Goal: Information Seeking & Learning: Learn about a topic

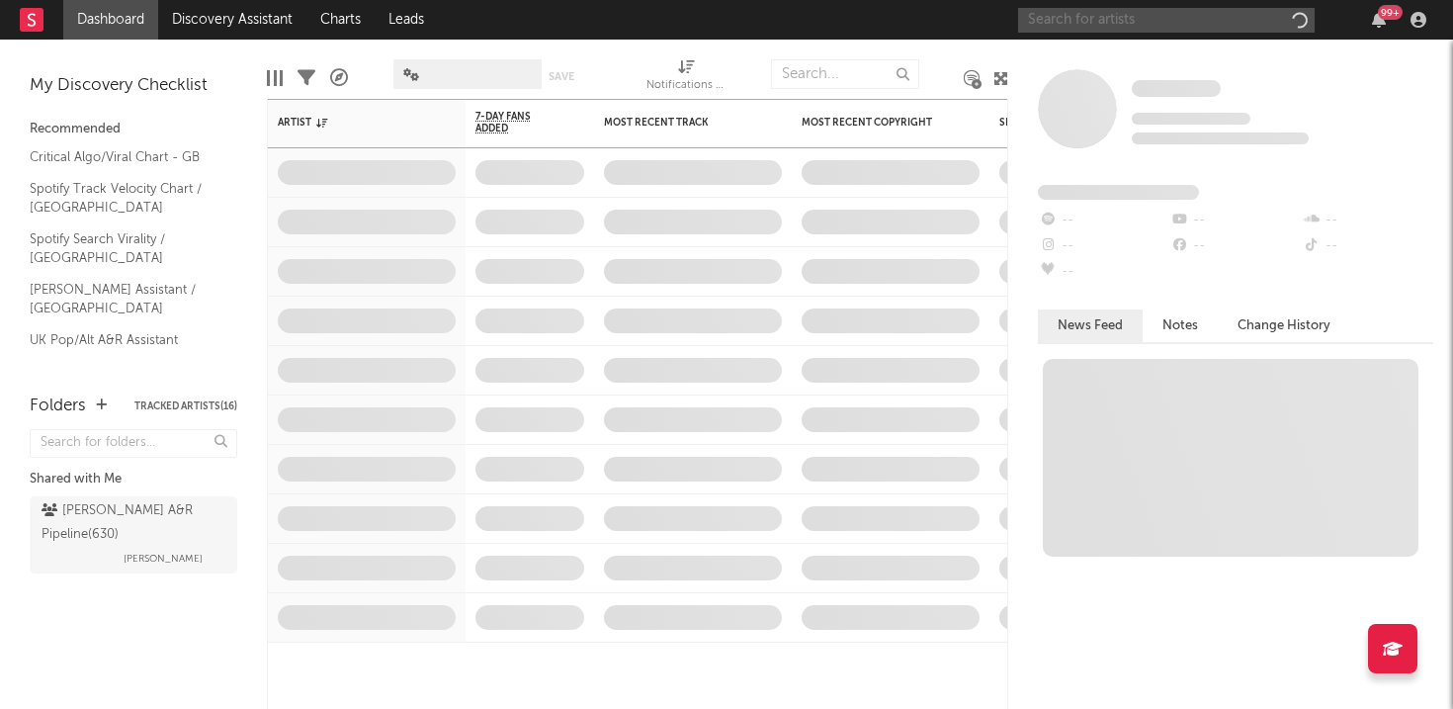
click at [1106, 15] on input "text" at bounding box center [1166, 20] width 296 height 25
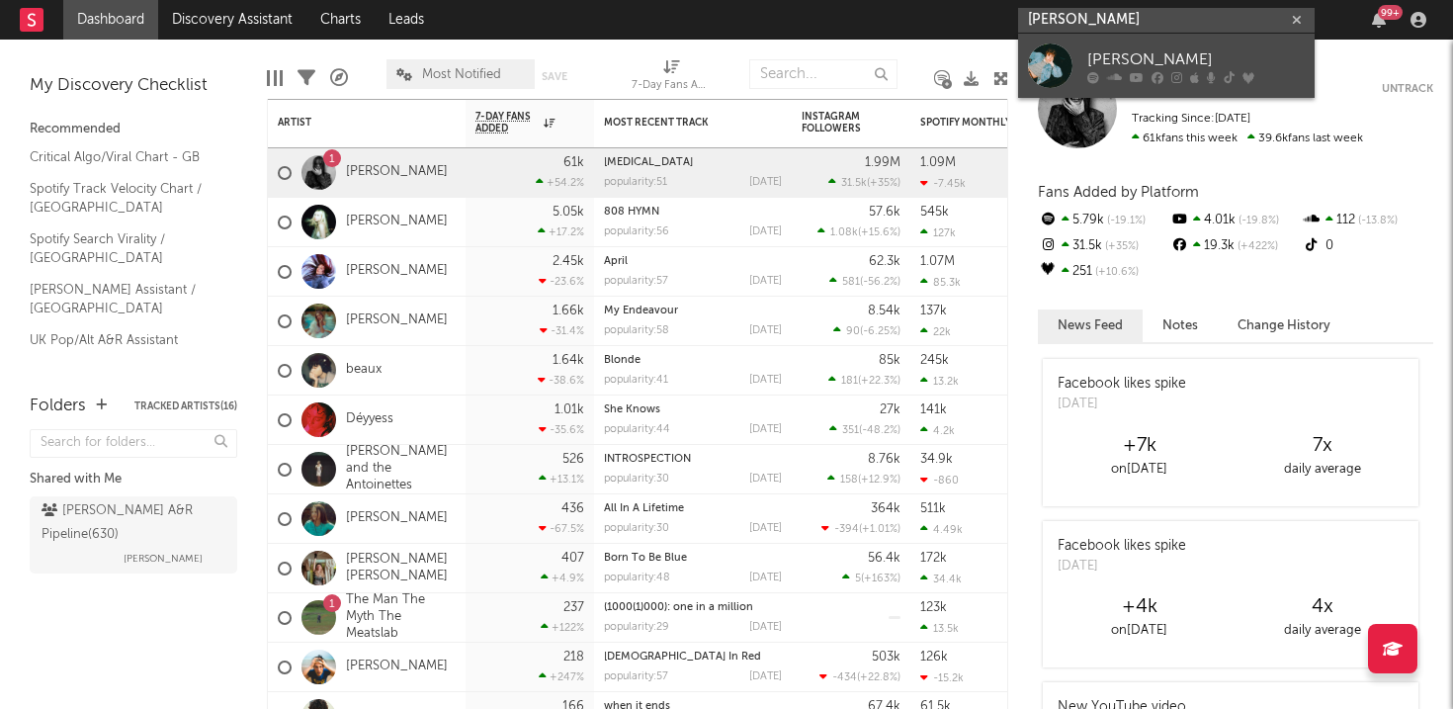
type input "[PERSON_NAME]"
click at [1202, 68] on div "[PERSON_NAME]" at bounding box center [1195, 59] width 217 height 24
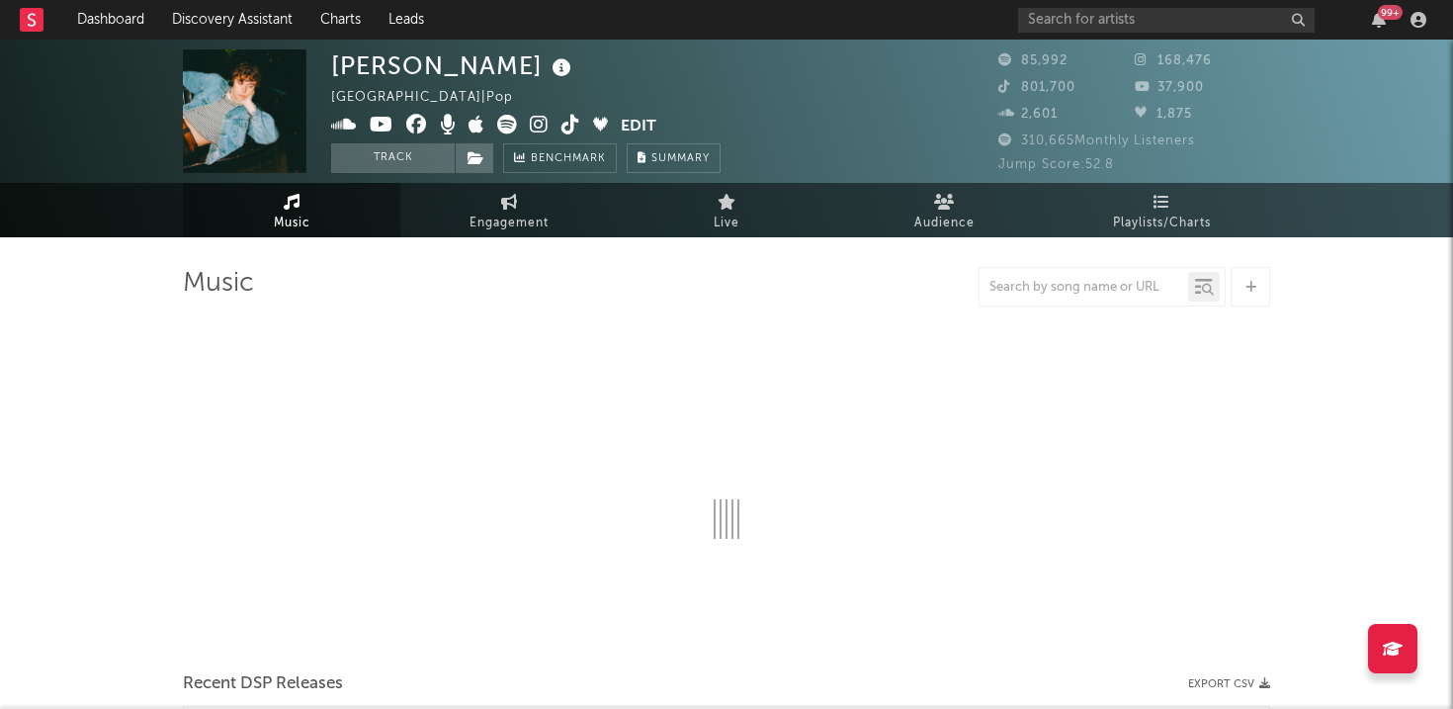
select select "6m"
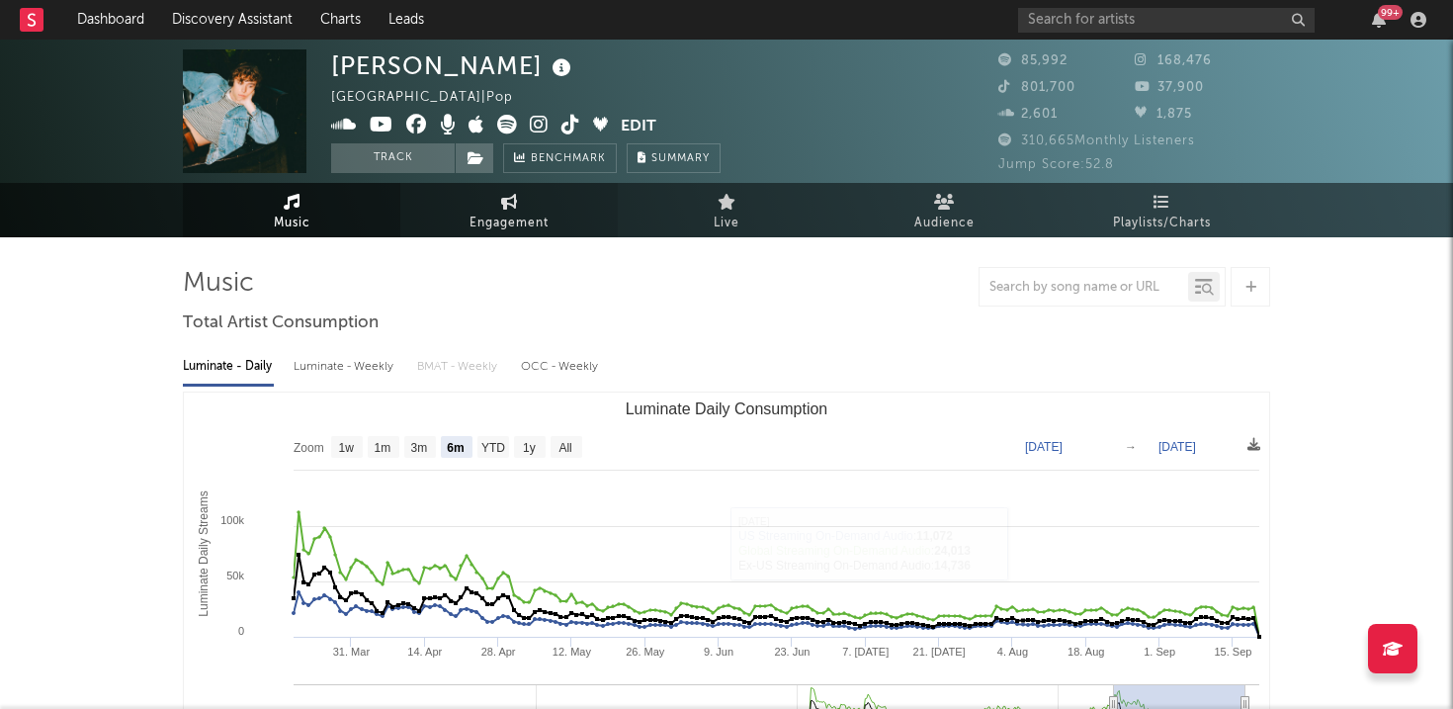
click at [508, 225] on span "Engagement" at bounding box center [508, 223] width 79 height 24
select select "1w"
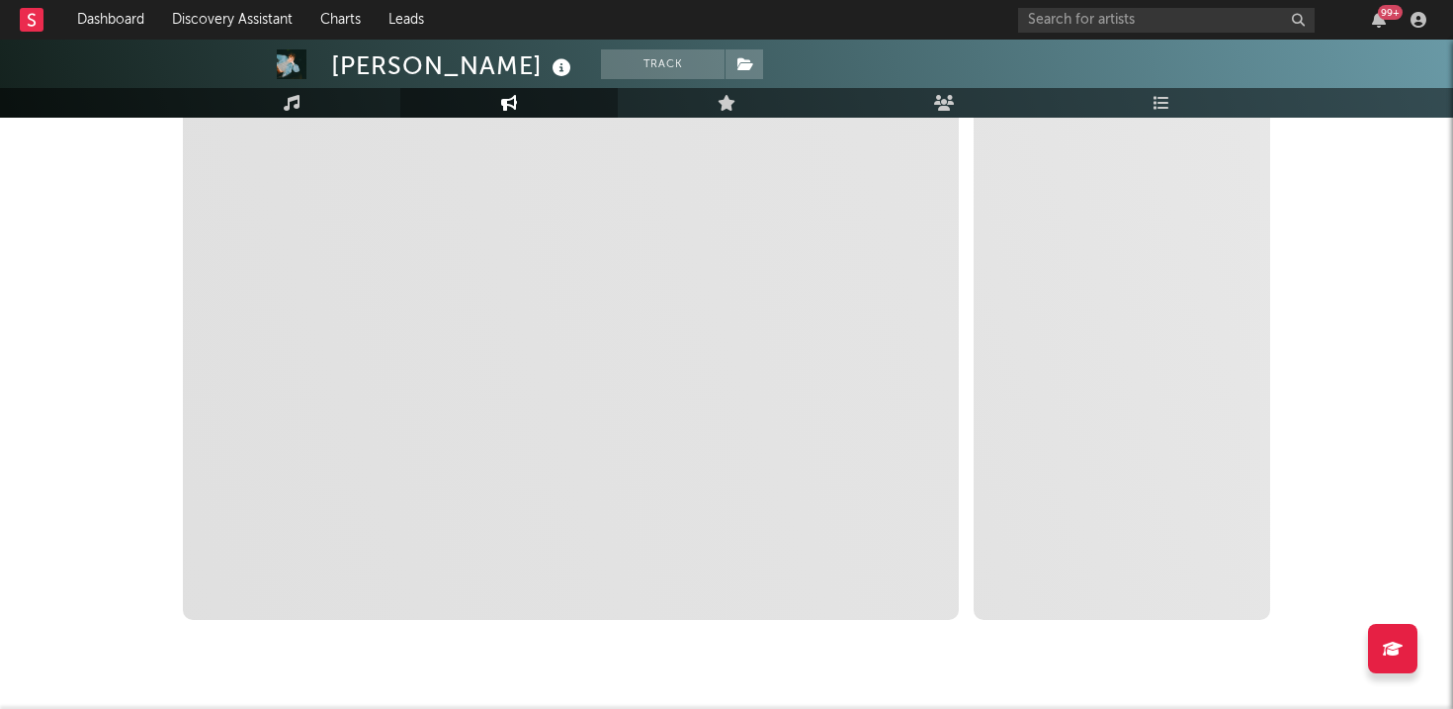
scroll to position [162, 0]
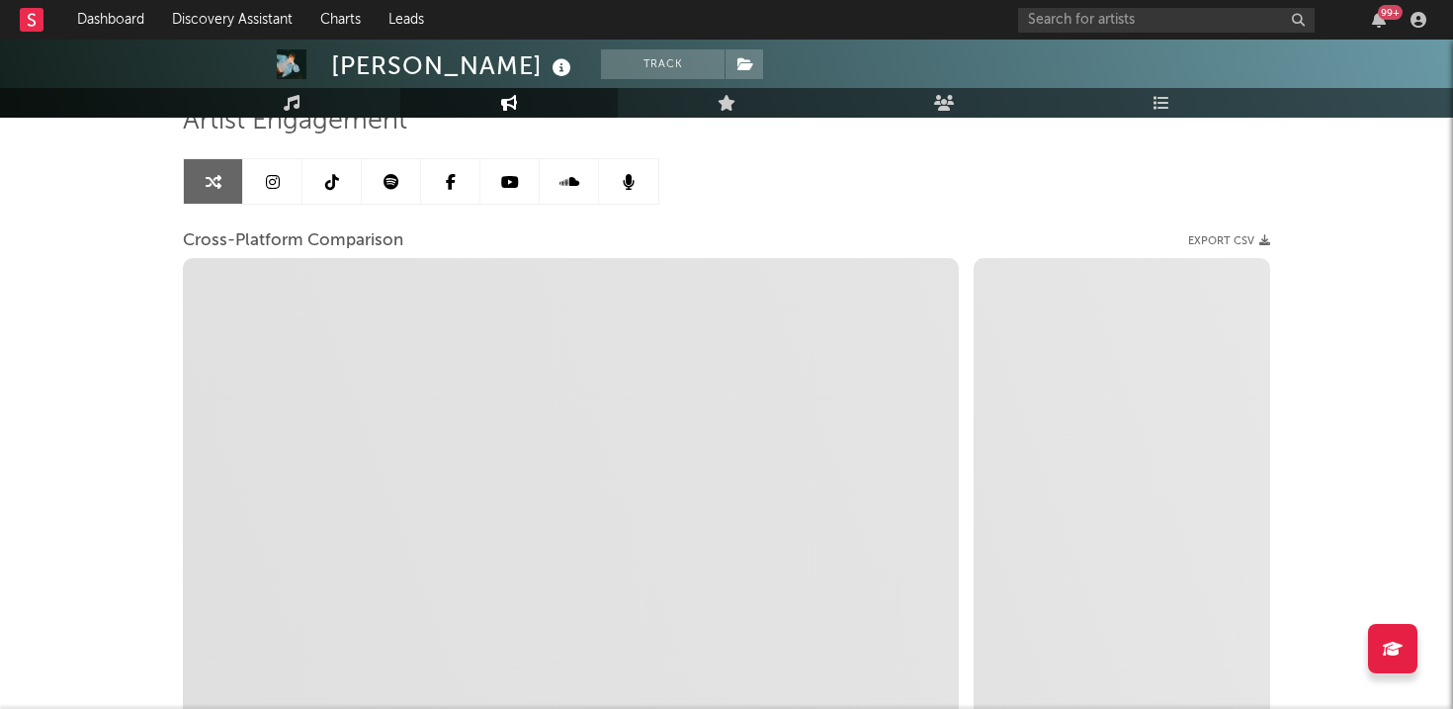
click at [397, 192] on link at bounding box center [391, 181] width 59 height 44
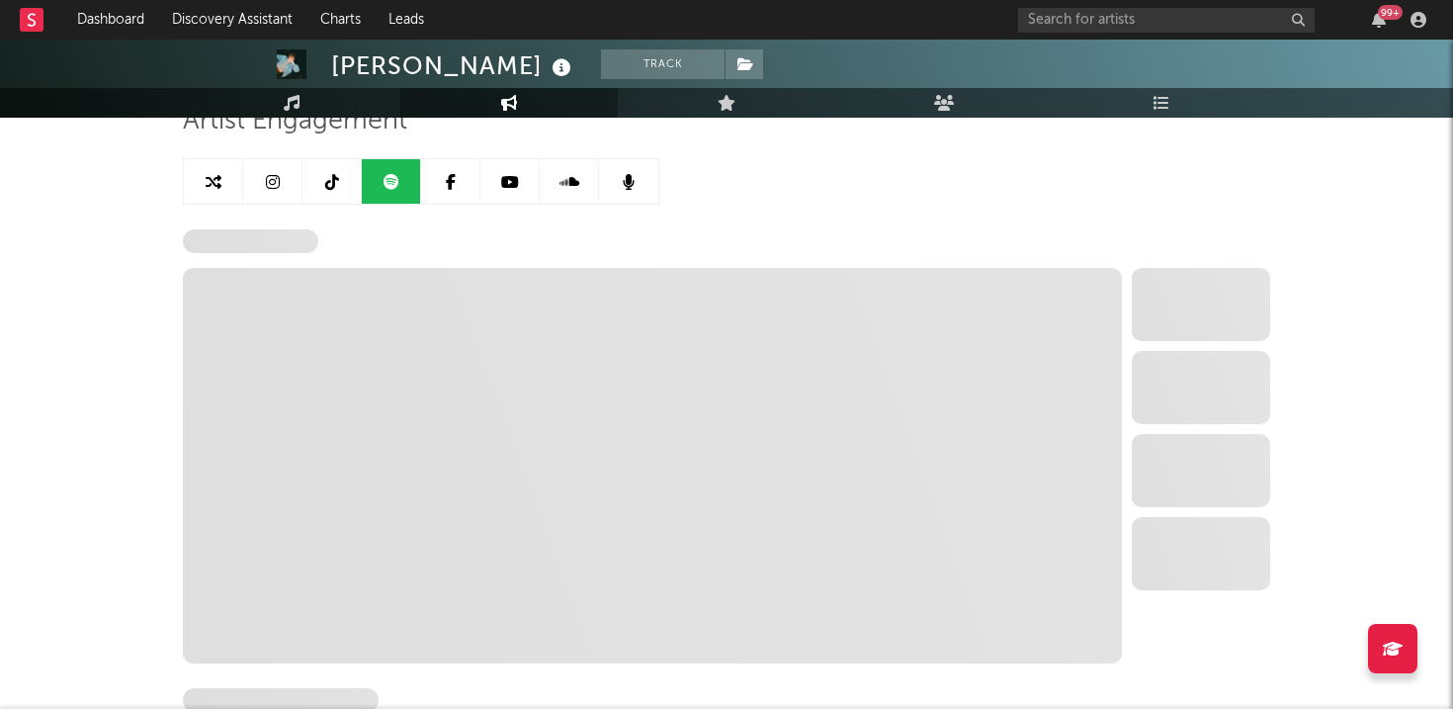
select select "6m"
select select "1w"
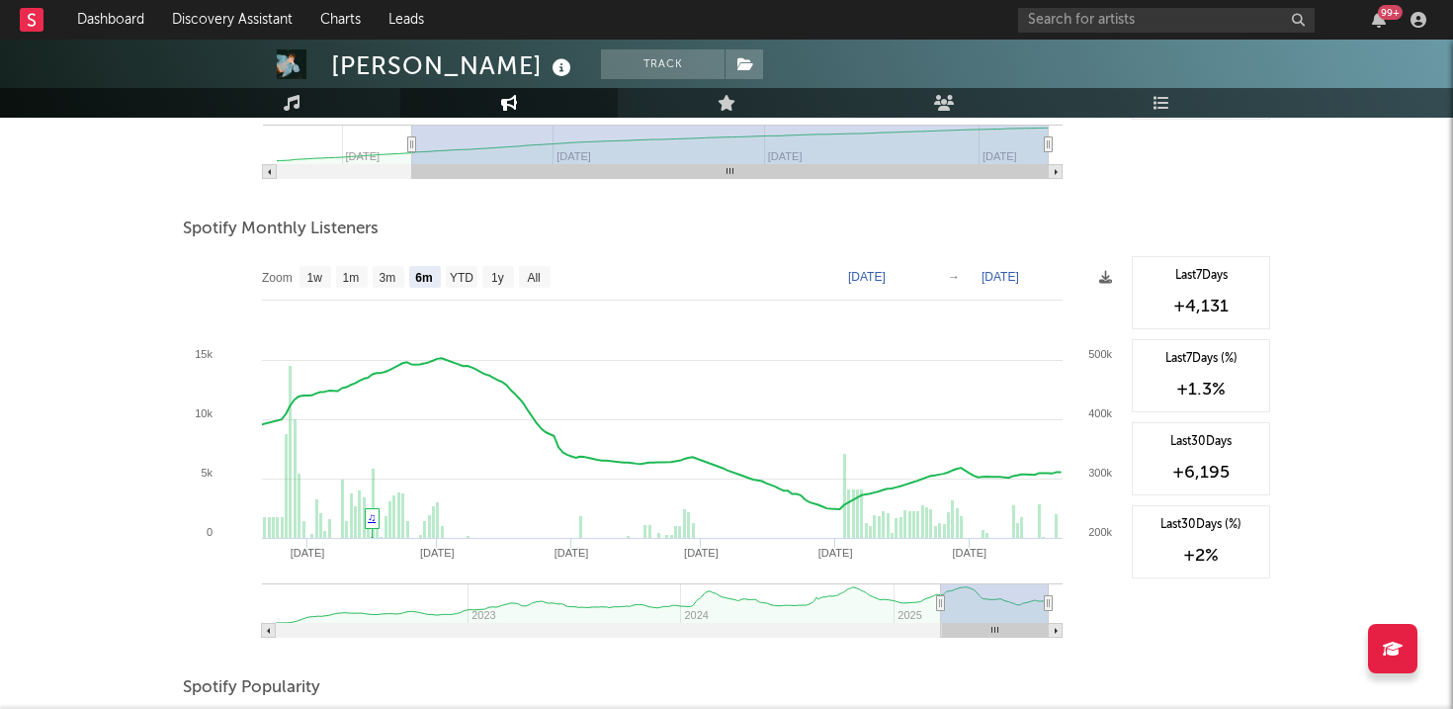
scroll to position [631, 0]
click at [456, 277] on text "YTD" at bounding box center [462, 279] width 24 height 14
select select "YTD"
type input "[DATE]"
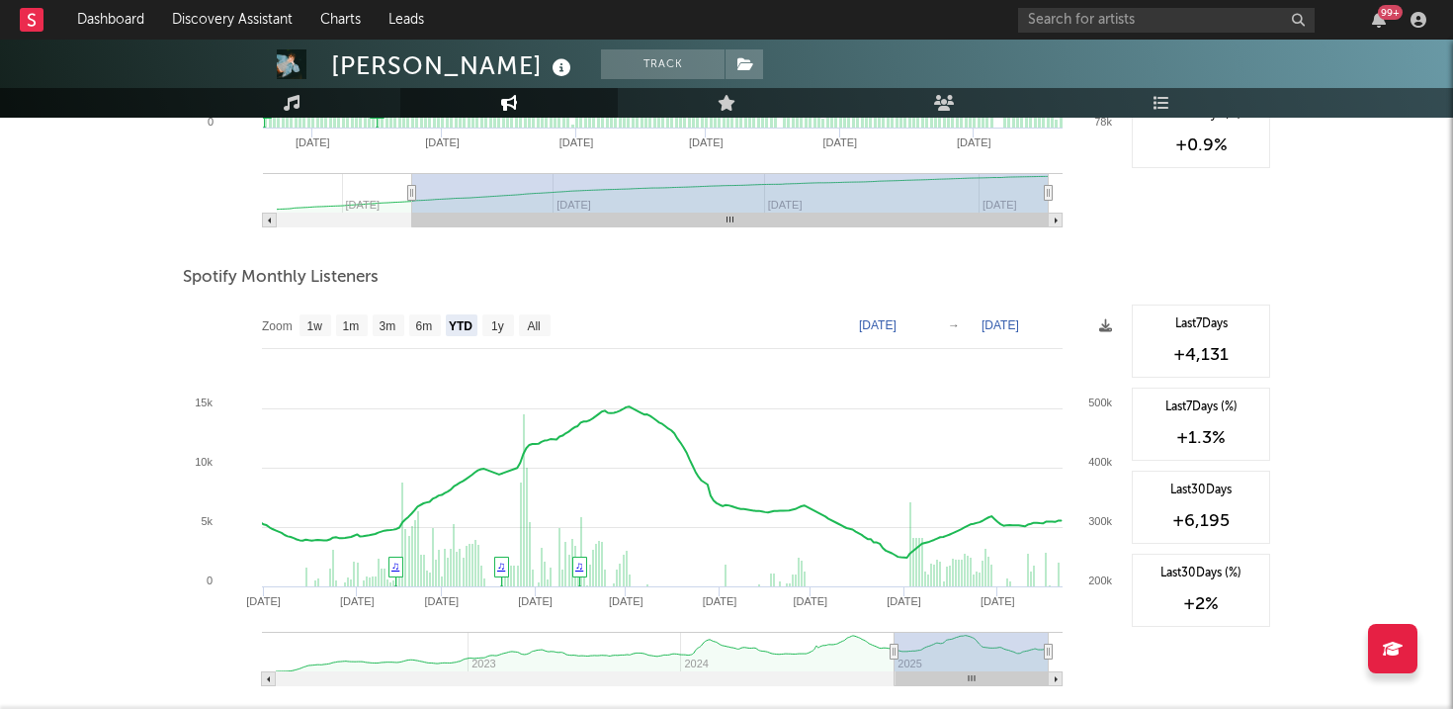
scroll to position [0, 0]
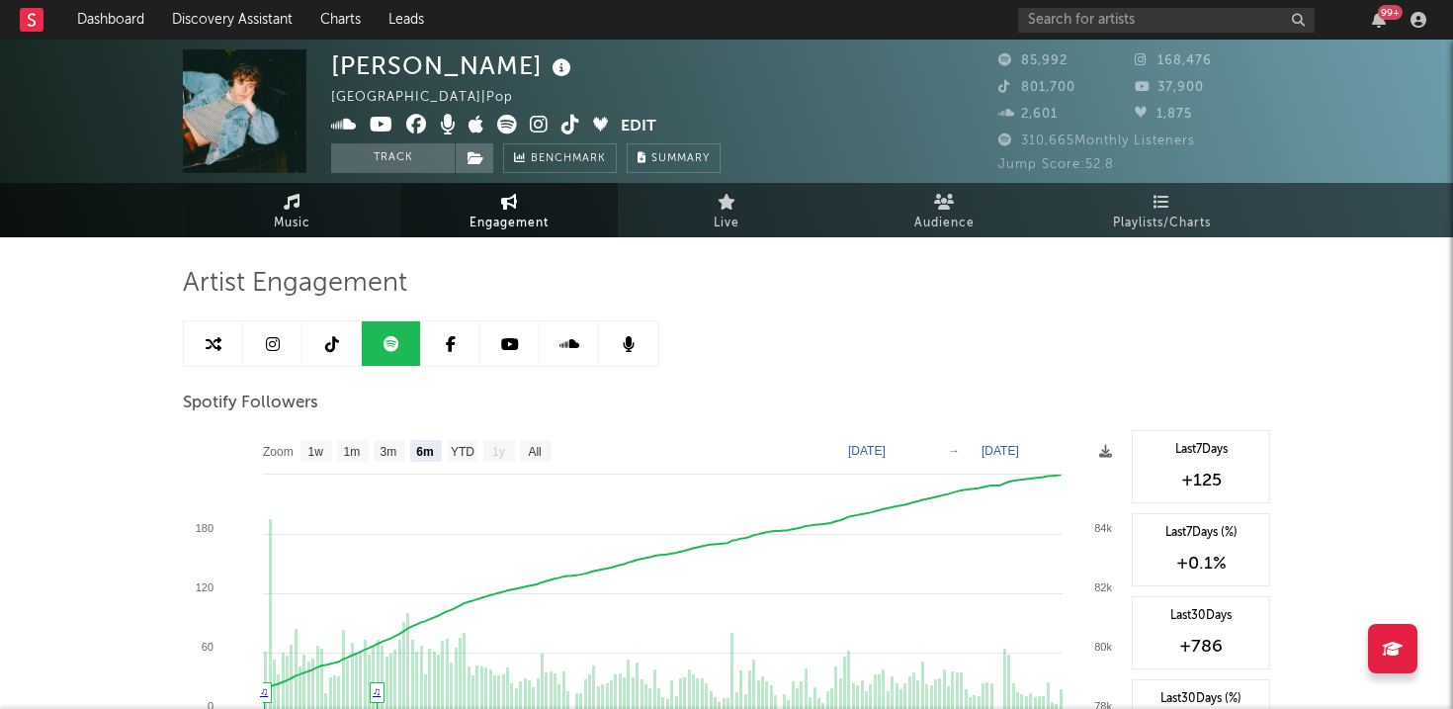
click at [362, 201] on link "Music" at bounding box center [291, 210] width 217 height 54
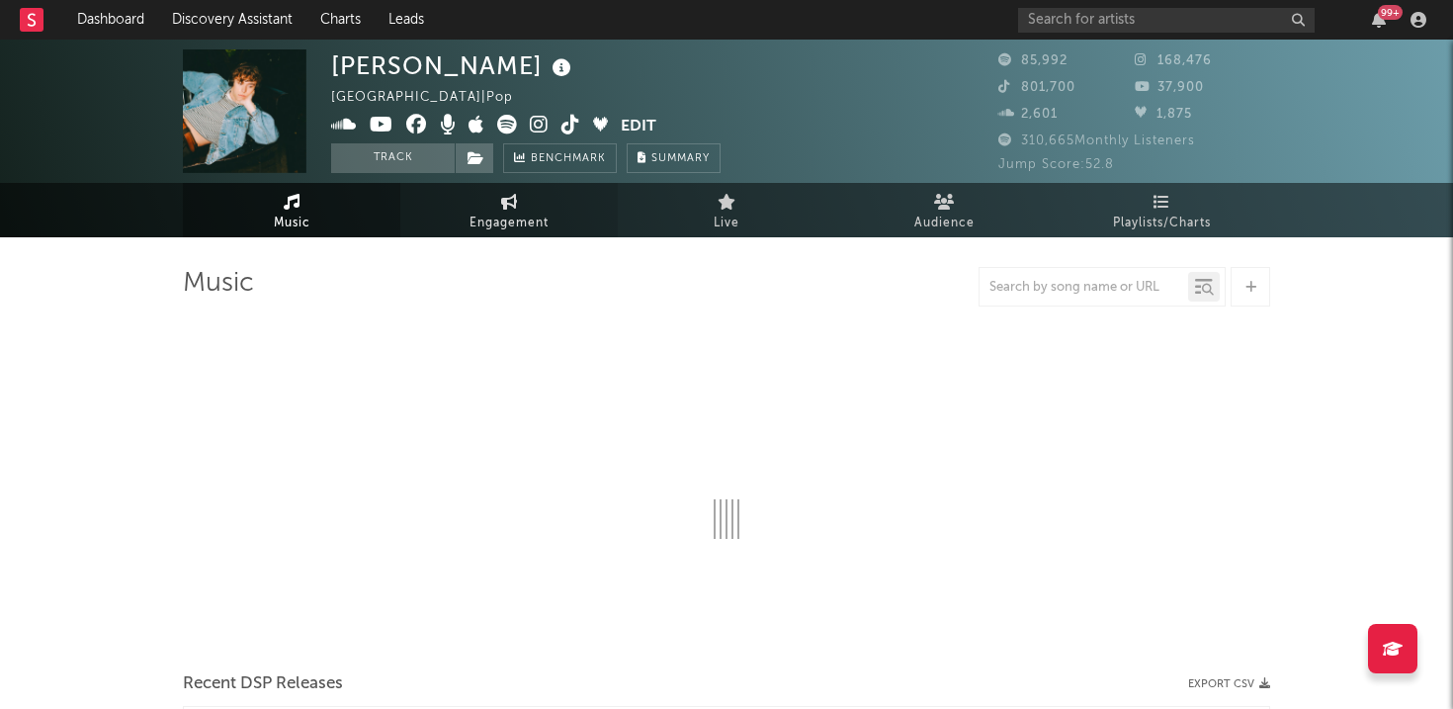
click at [487, 206] on link "Engagement" at bounding box center [508, 210] width 217 height 54
select select "1w"
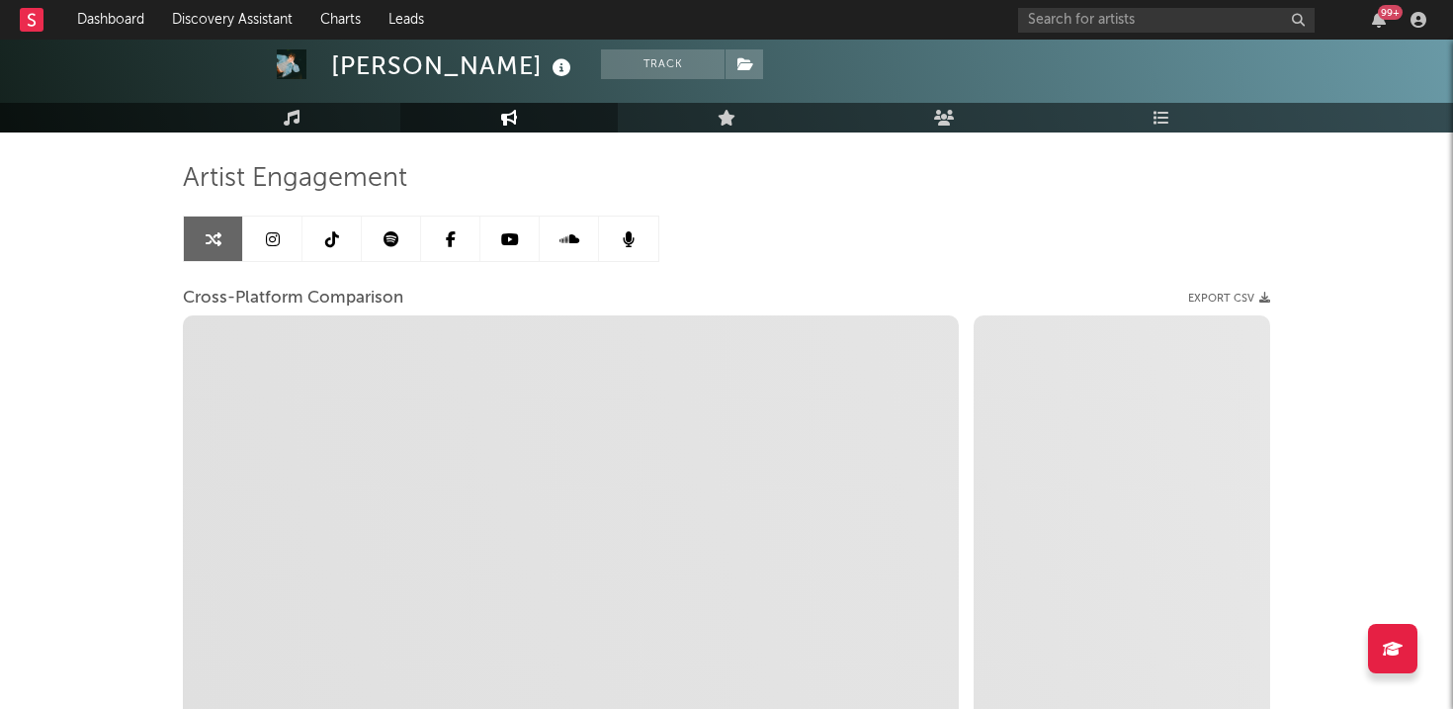
scroll to position [103, 0]
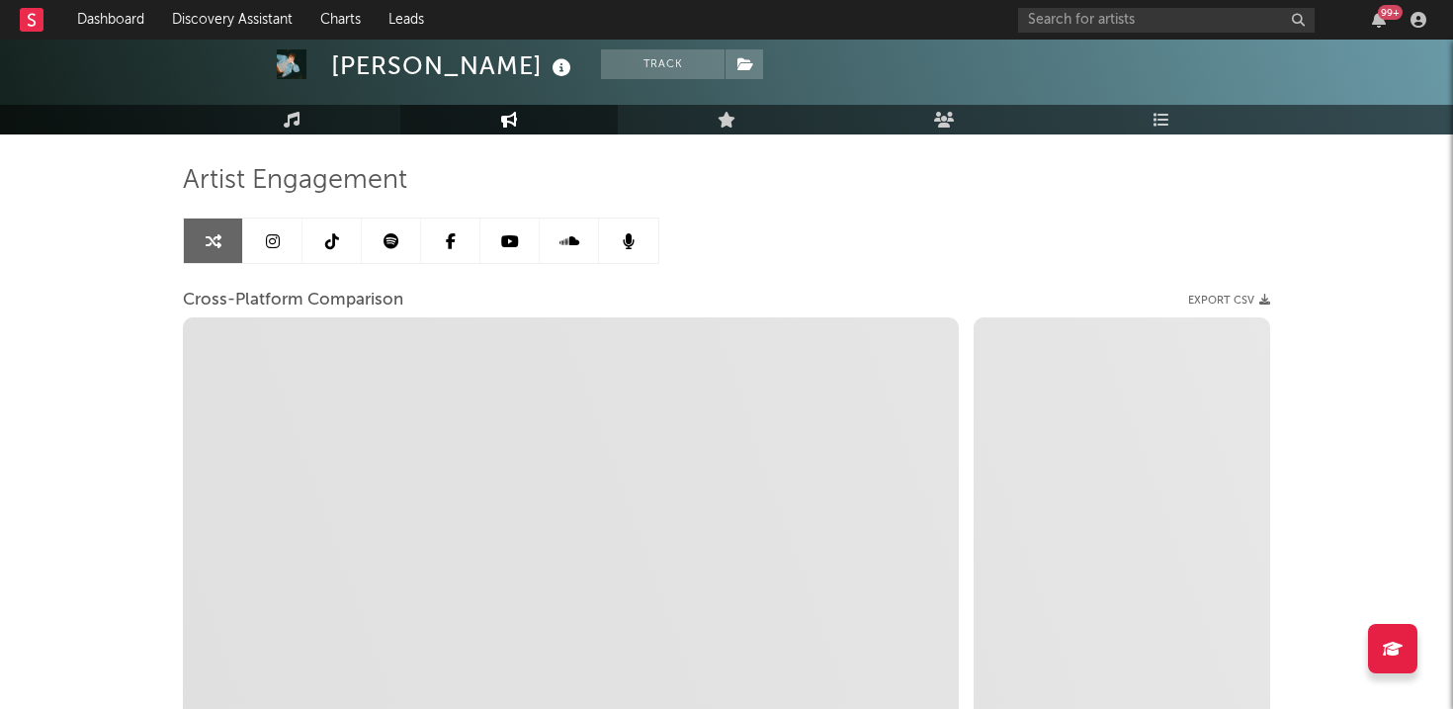
click at [282, 220] on link at bounding box center [272, 240] width 59 height 44
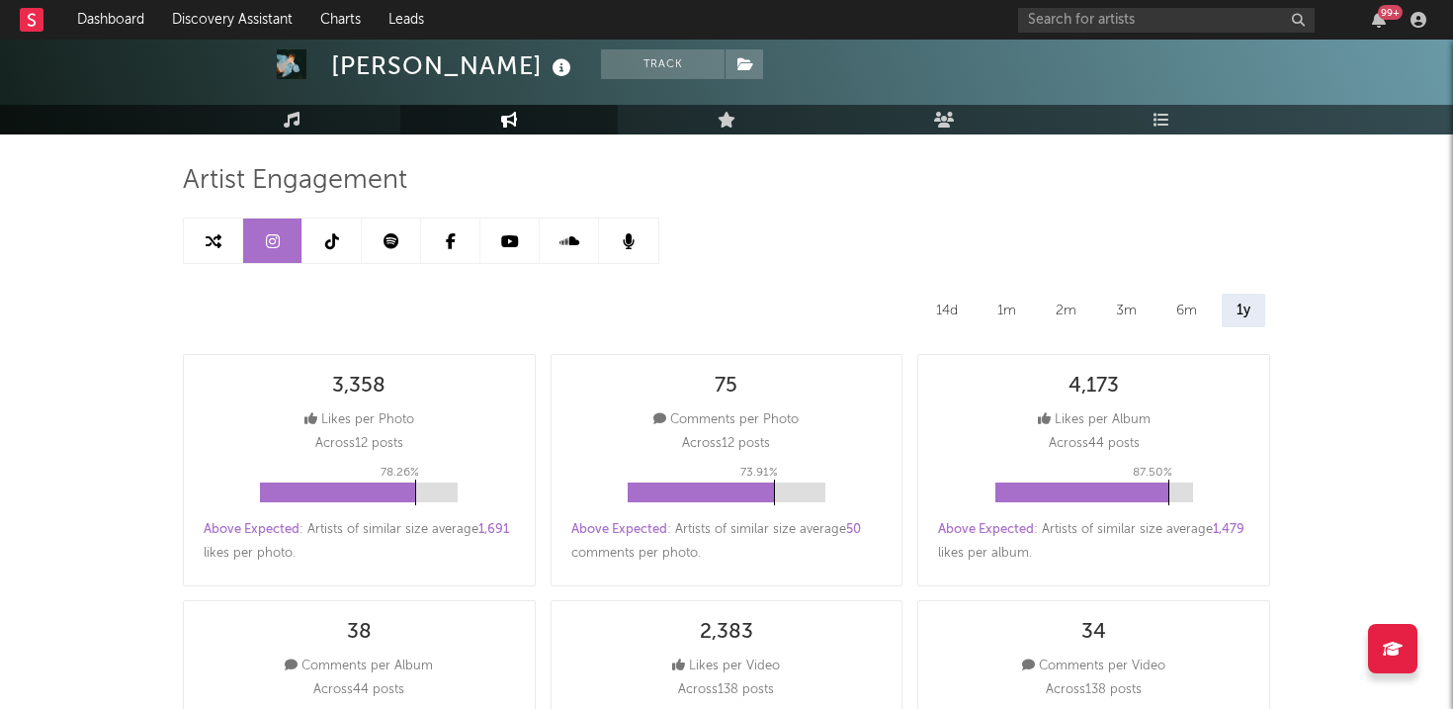
click at [211, 251] on link at bounding box center [213, 240] width 59 height 44
select select "1w"
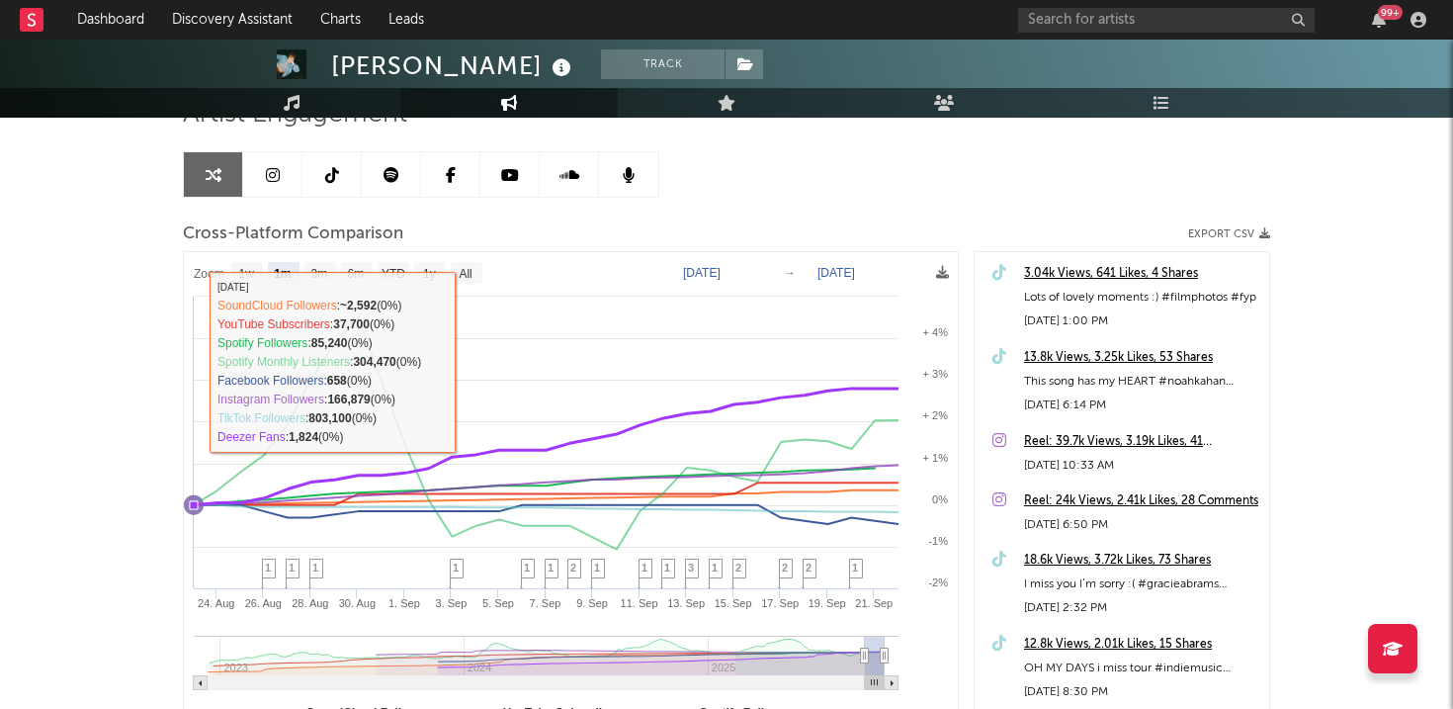
scroll to position [161, 0]
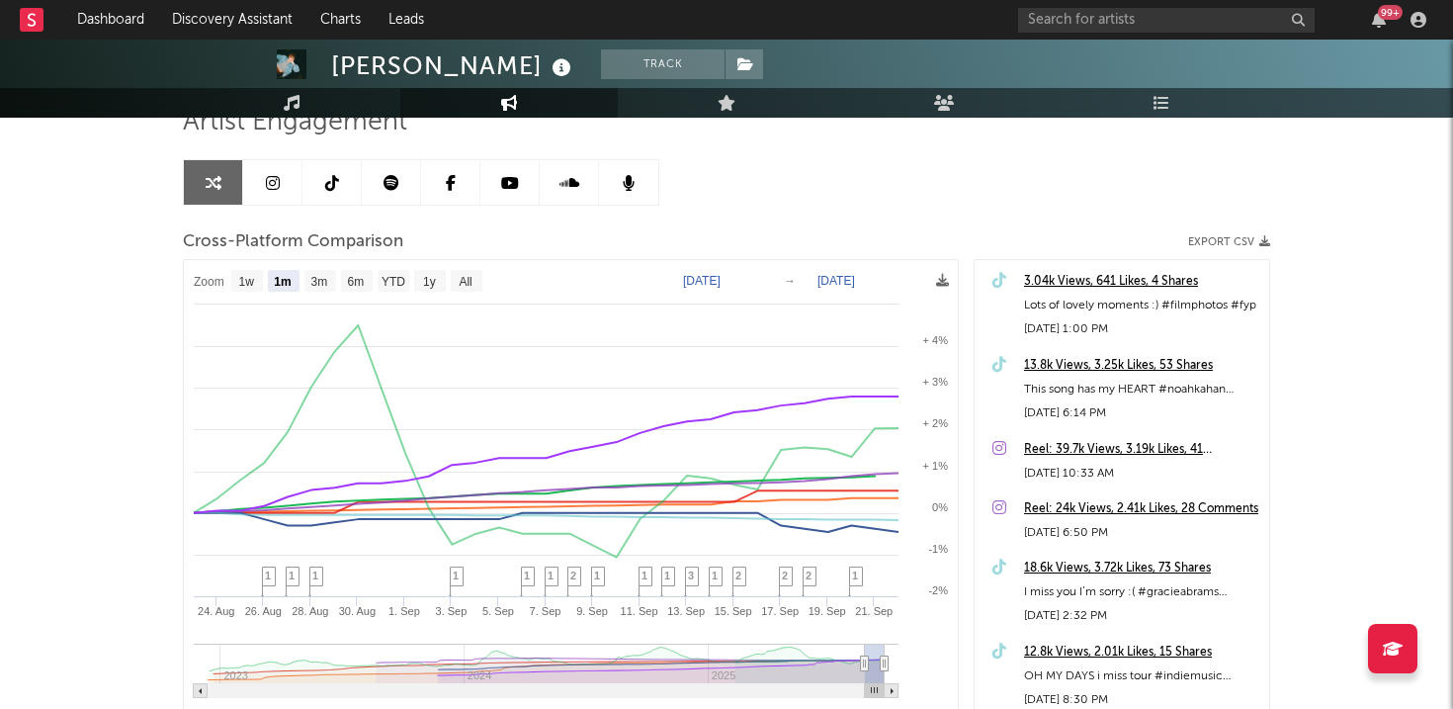
click at [481, 219] on div "Artist Engagement Cross-Platform Comparison Export CSV Zoom 1w 1m 3m 6m YTD 1y …" at bounding box center [726, 442] width 1087 height 672
click at [369, 276] on rect at bounding box center [357, 281] width 32 height 22
select select "6m"
type input "[DATE]"
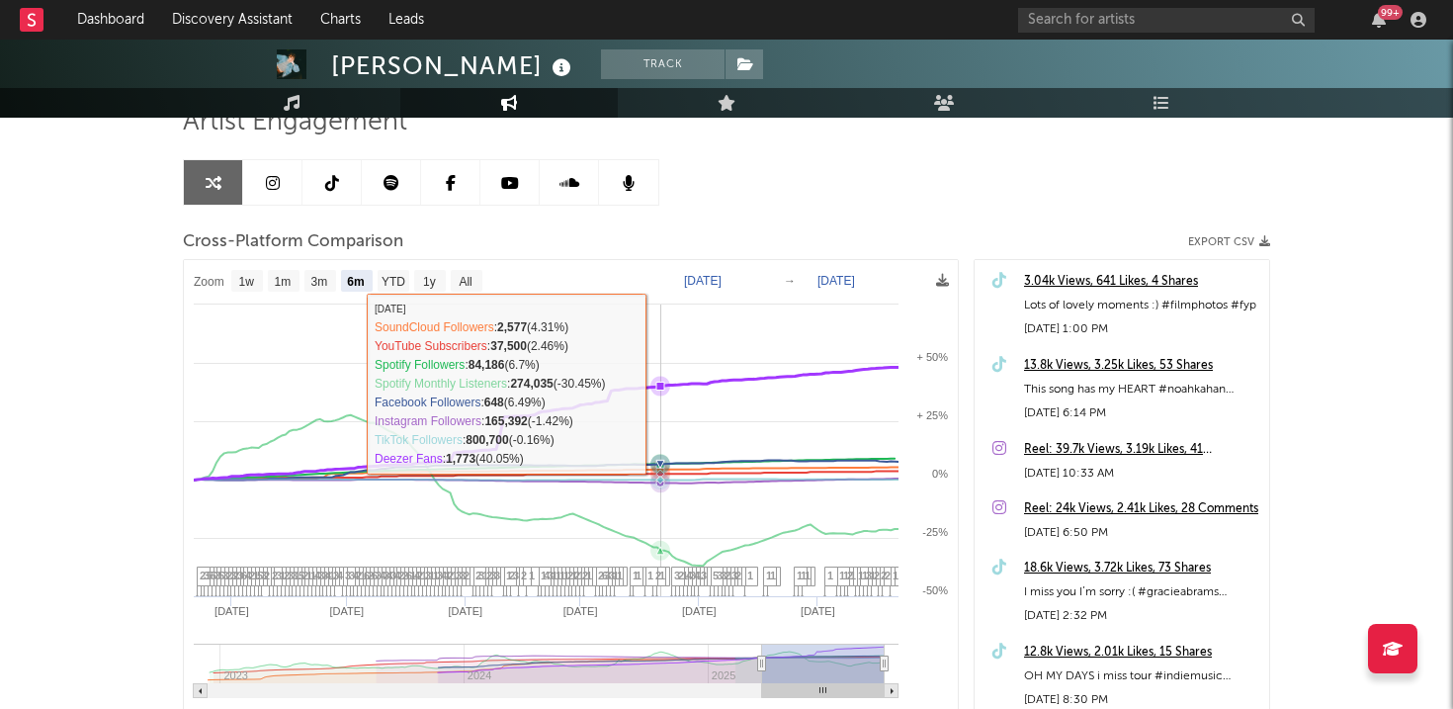
click at [661, 382] on icon at bounding box center [660, 385] width 8 height 8
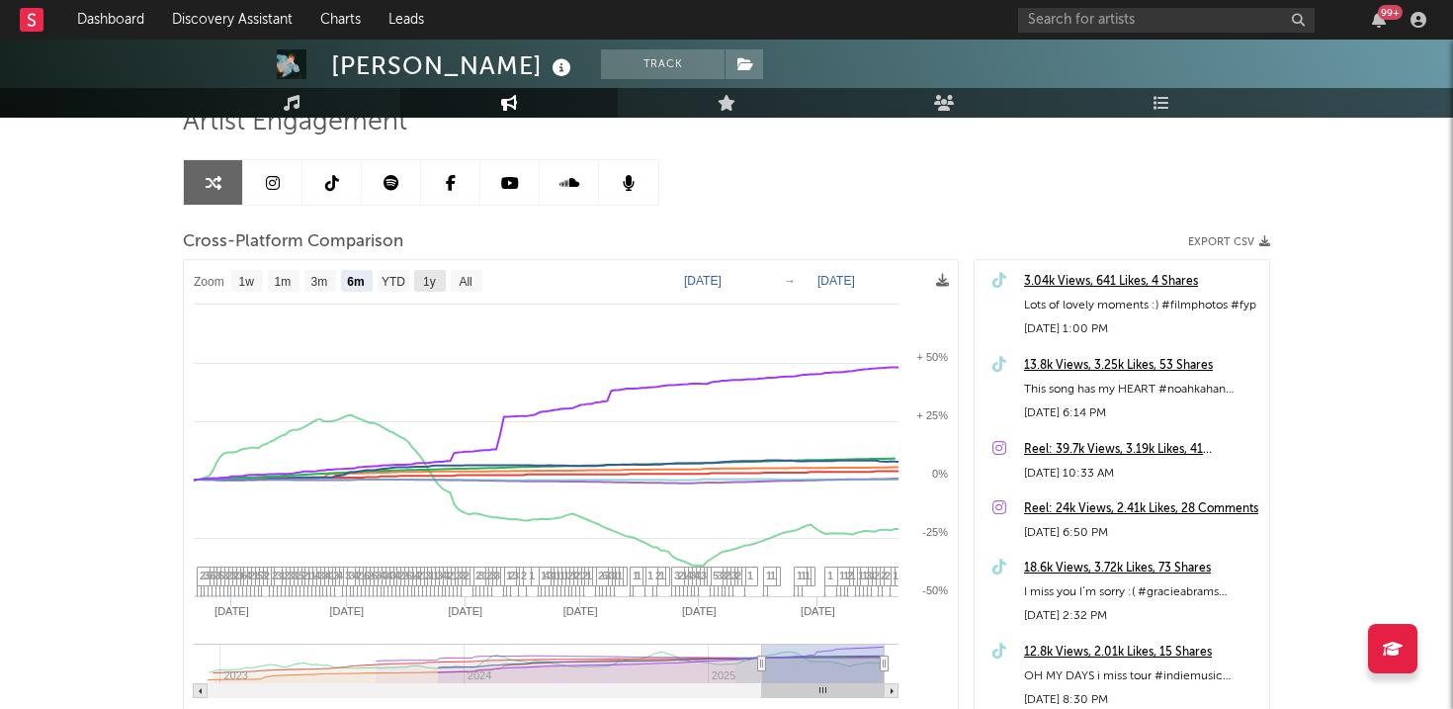
click at [431, 281] on text "1y" at bounding box center [429, 282] width 13 height 14
select select "1y"
type input "[DATE]"
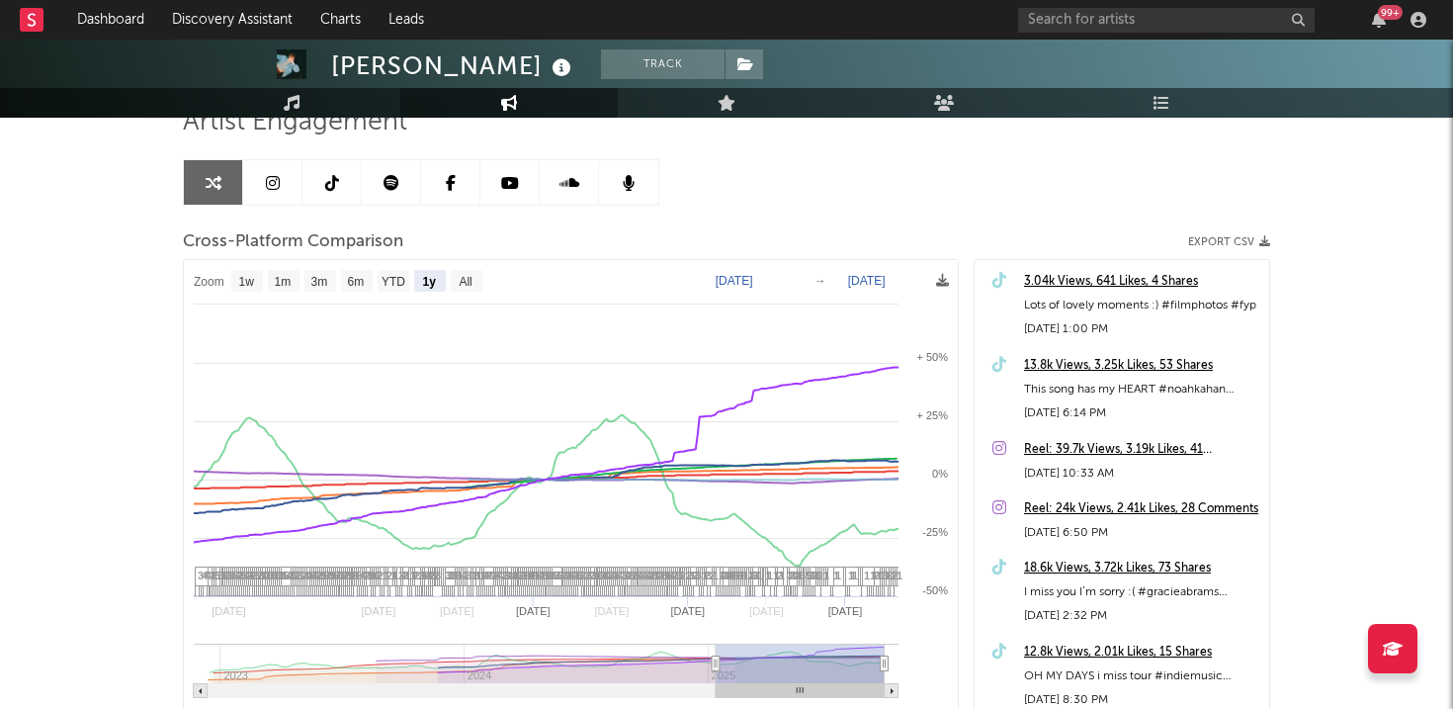
select select "1y"
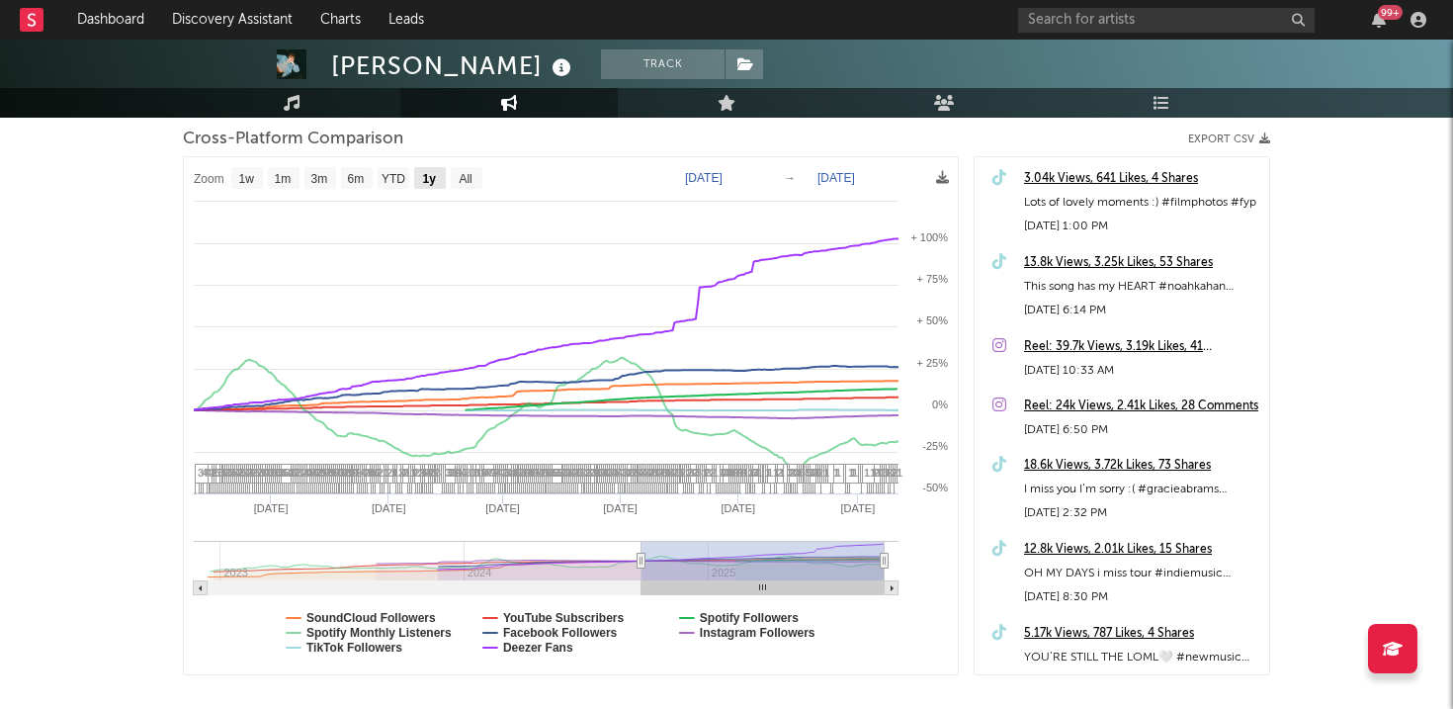
scroll to position [268, 0]
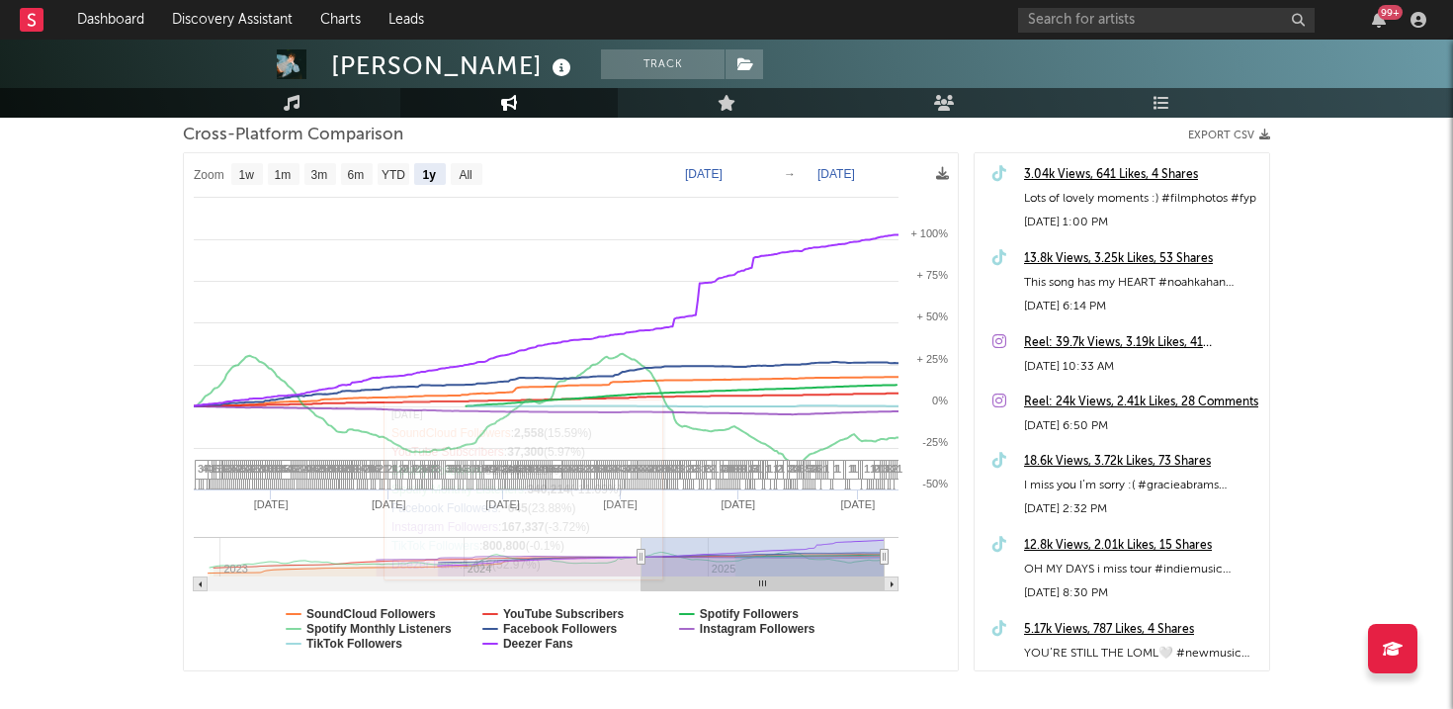
click at [101, 306] on div "[PERSON_NAME] Track [GEOGRAPHIC_DATA] | Pop Edit Track Benchmark Summary 85,992…" at bounding box center [726, 291] width 1453 height 1038
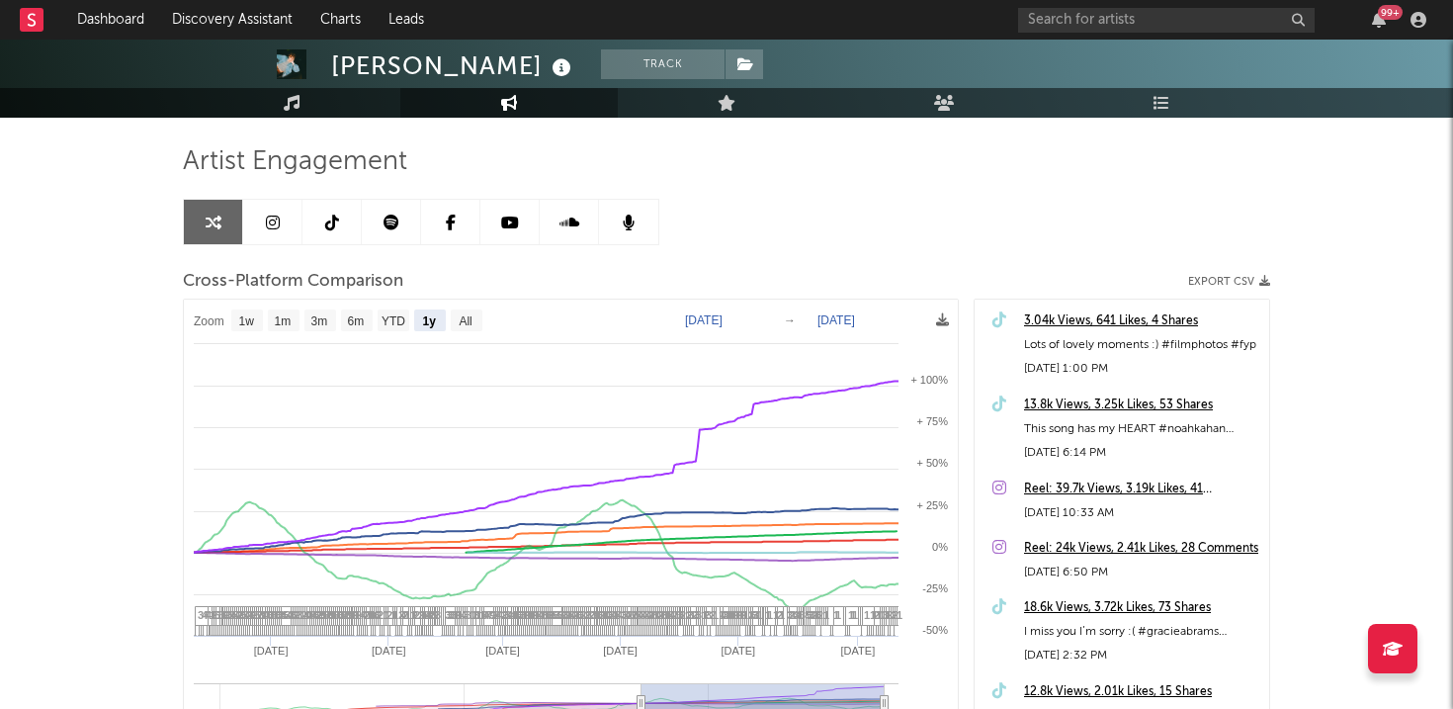
scroll to position [0, 0]
